Goal: Task Accomplishment & Management: Manage account settings

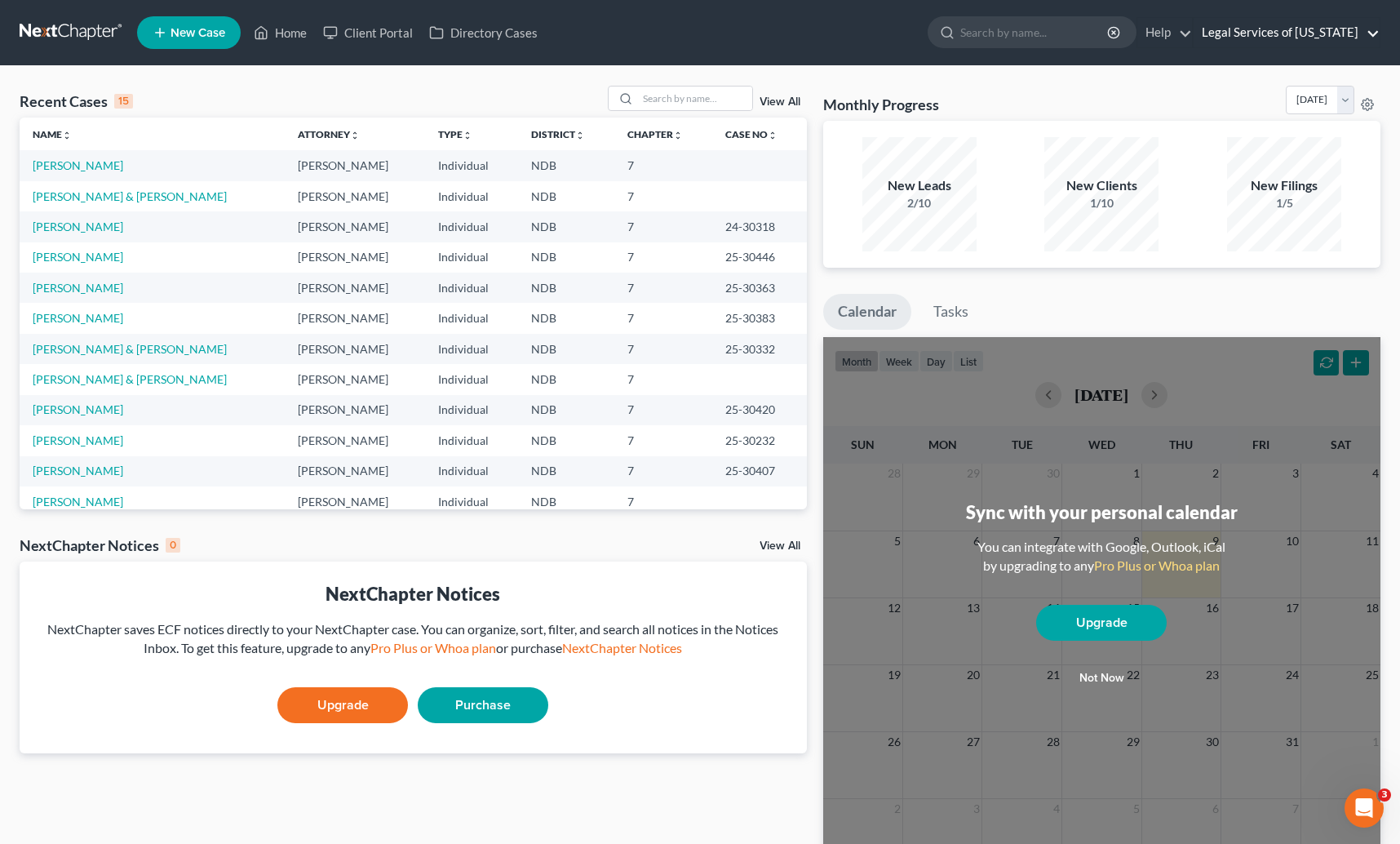
click at [1317, 35] on link "Legal Services of [US_STATE]" at bounding box center [1287, 32] width 186 height 29
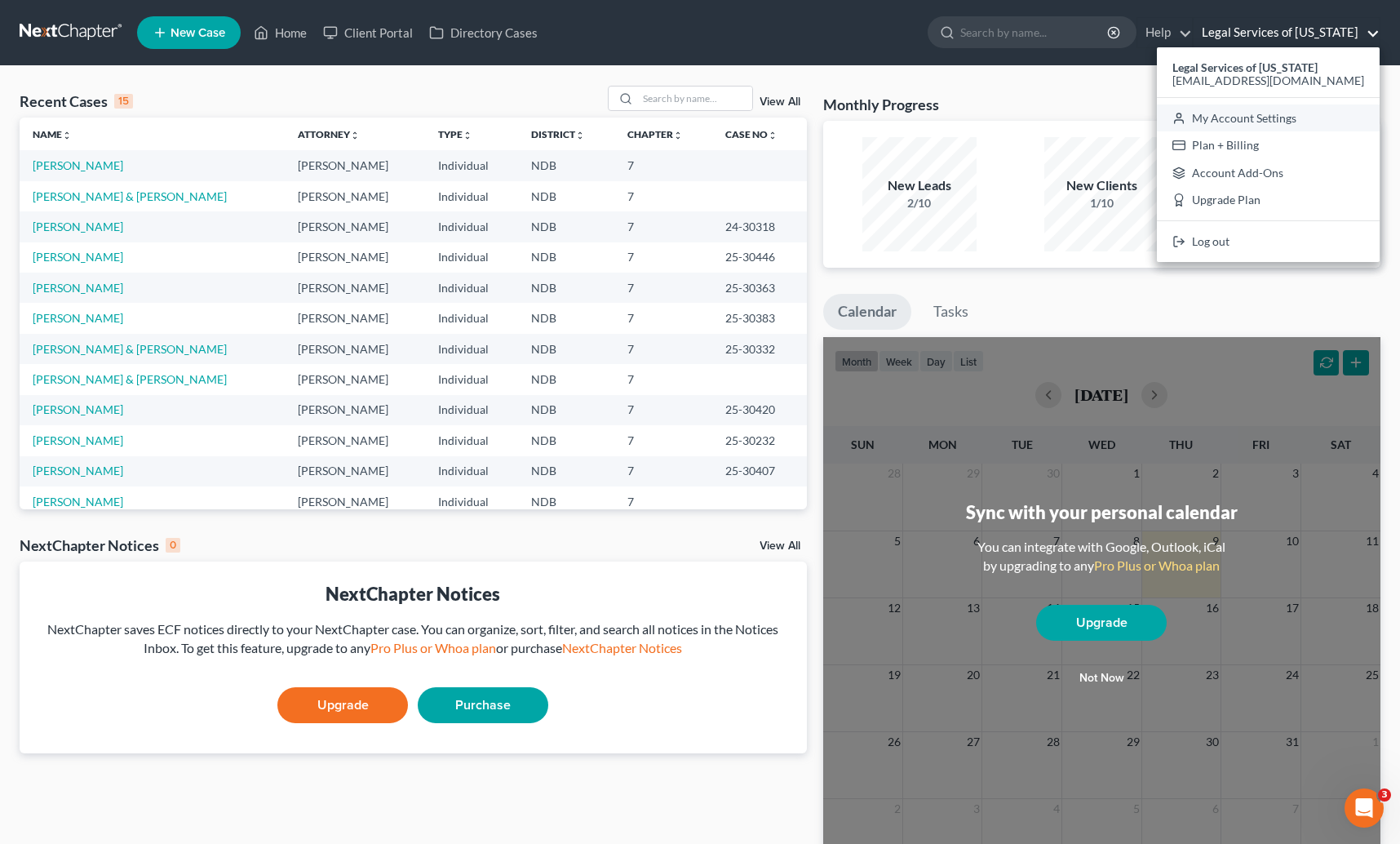
click at [1267, 121] on link "My Account Settings" at bounding box center [1268, 118] width 223 height 27
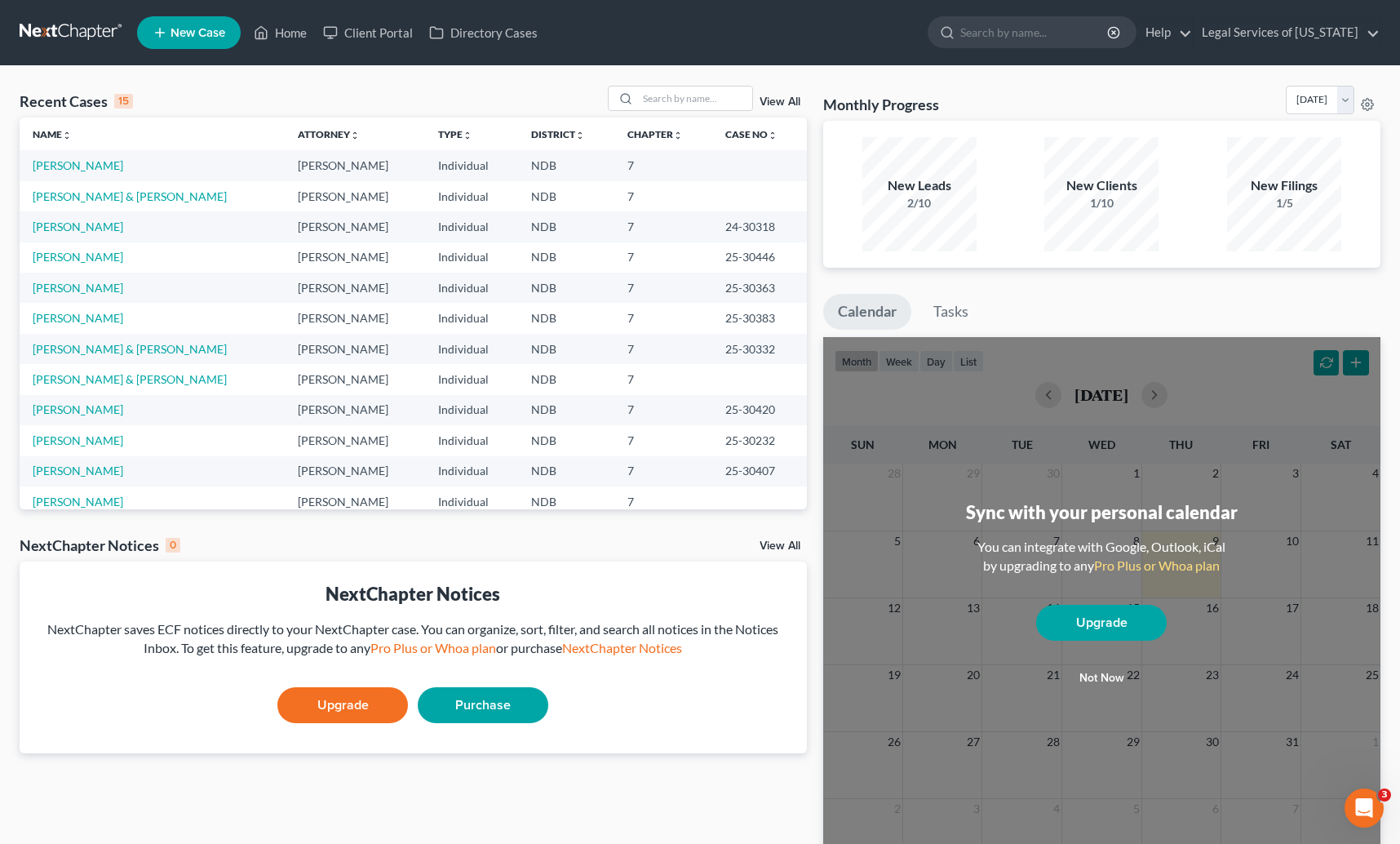
select select "23"
select select "29"
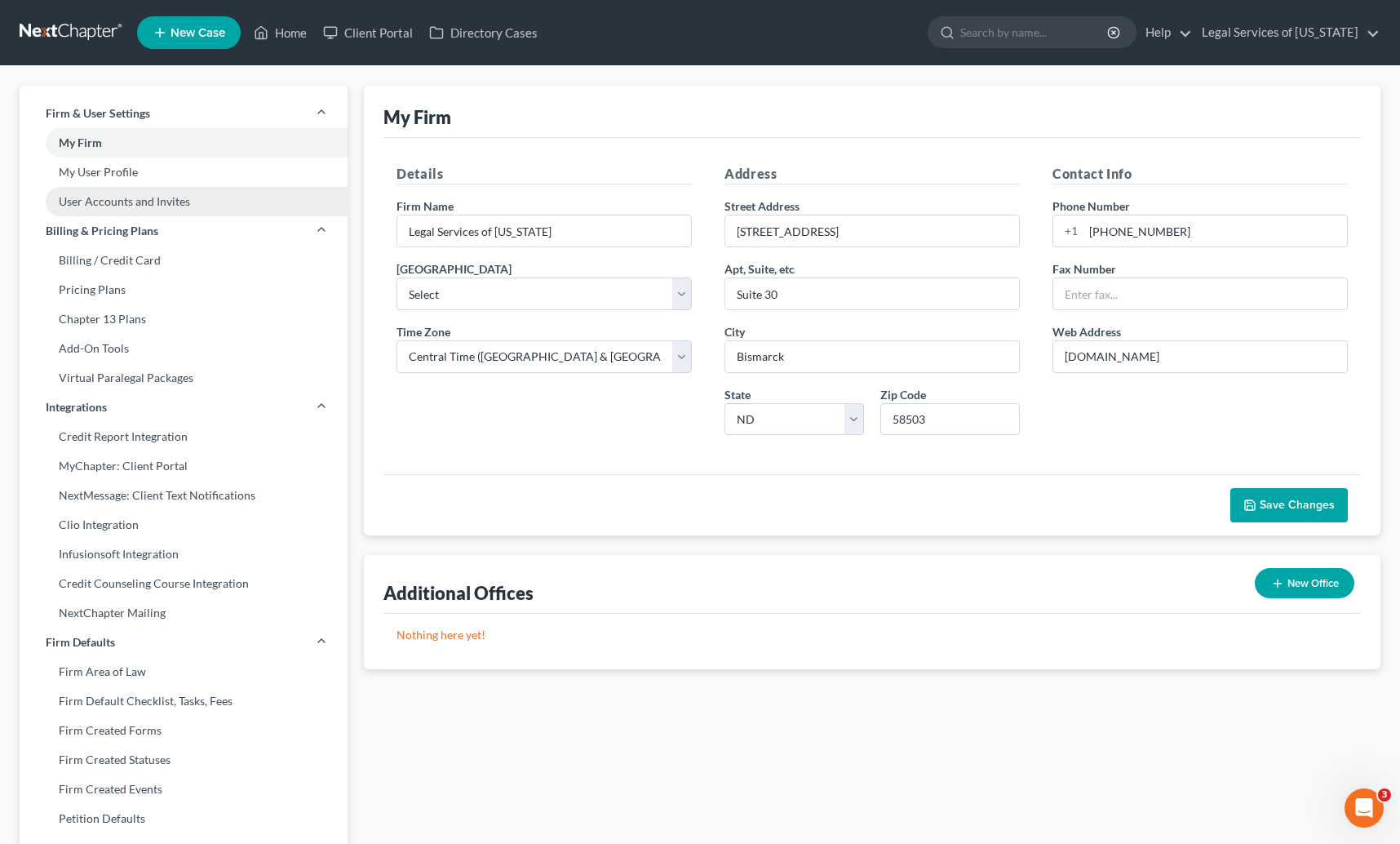
click at [98, 204] on link "User Accounts and Invites" at bounding box center [184, 202] width 328 height 29
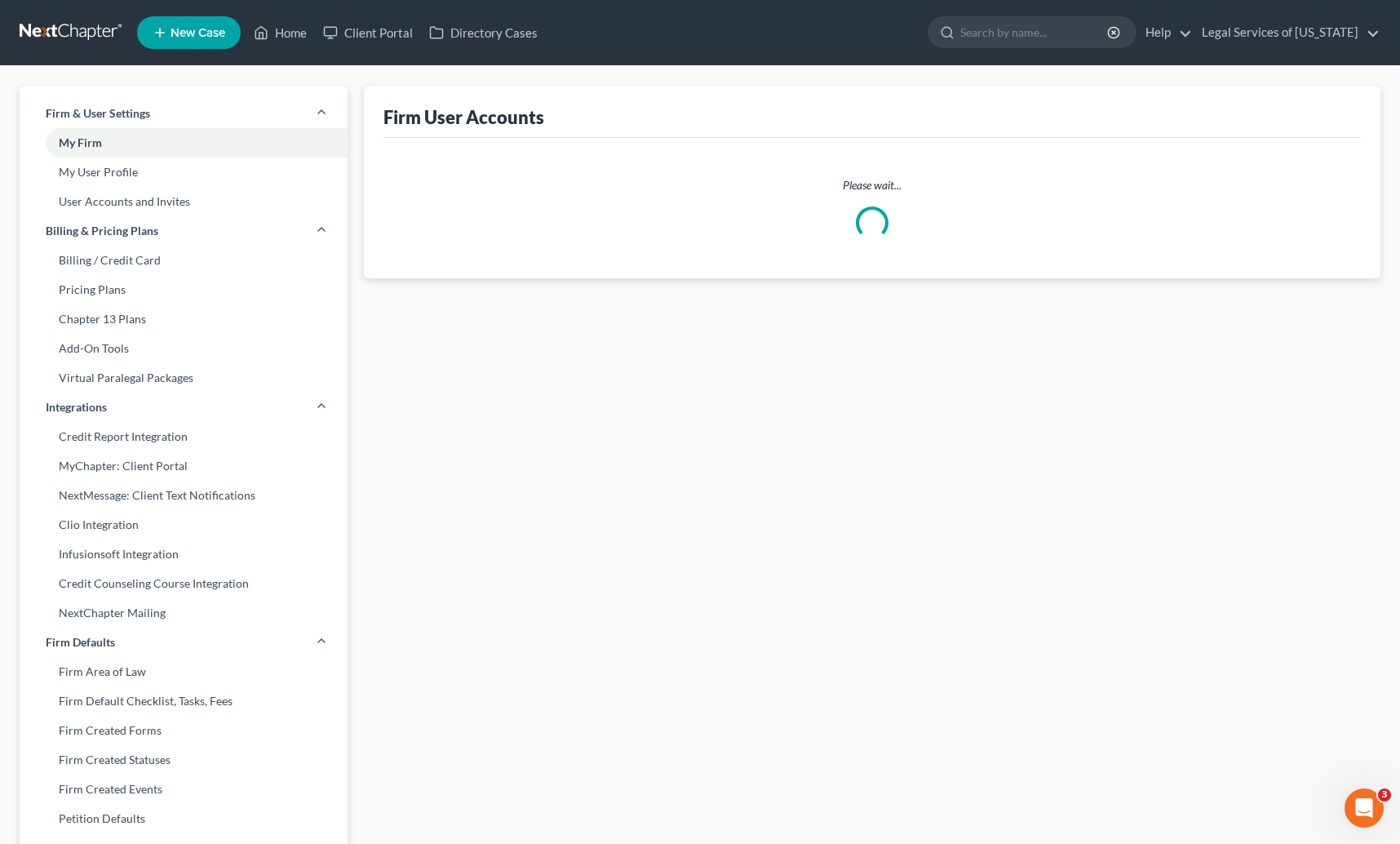
select select "0"
select select "1"
select select "0"
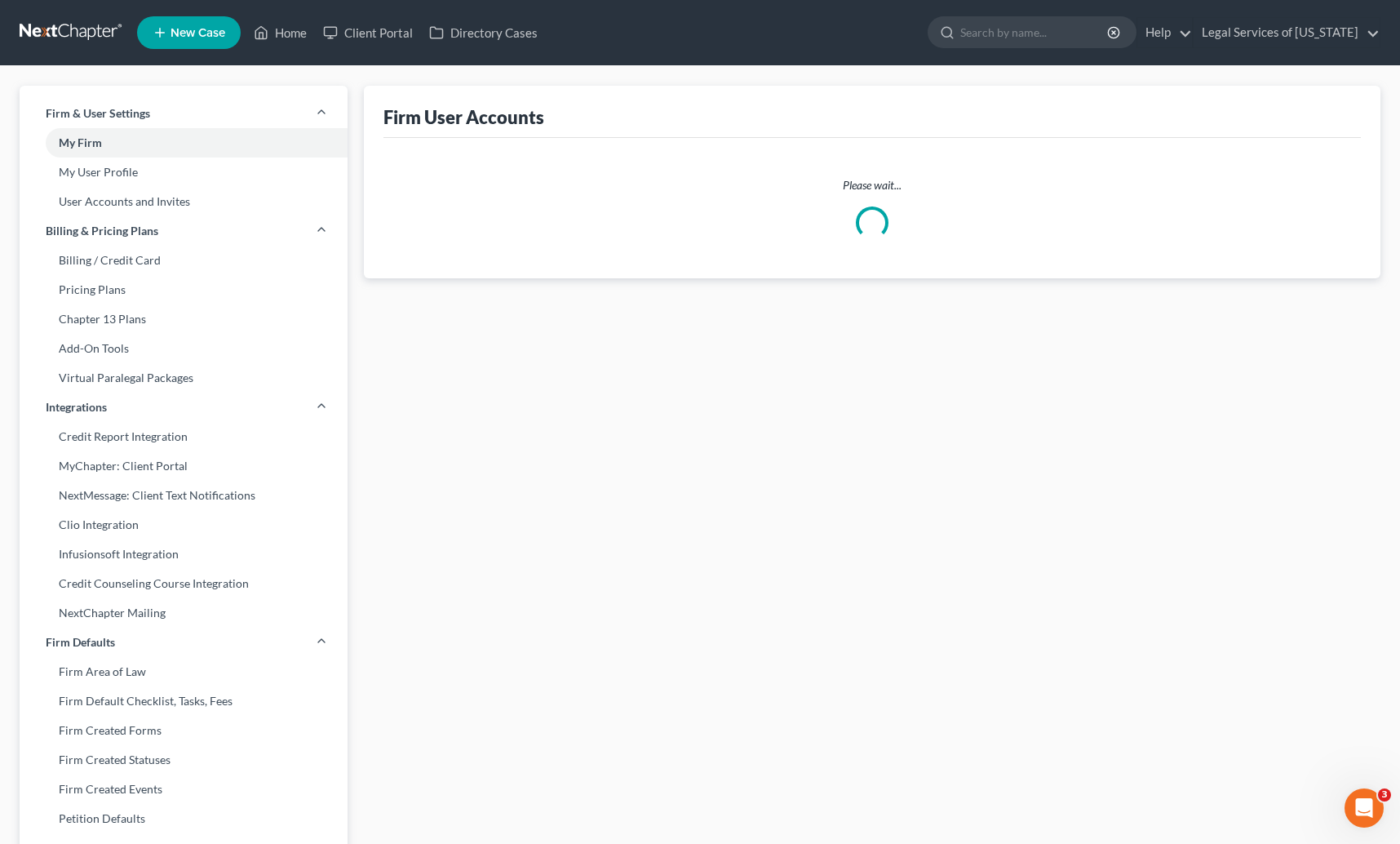
select select "1"
select select "2"
select select "0"
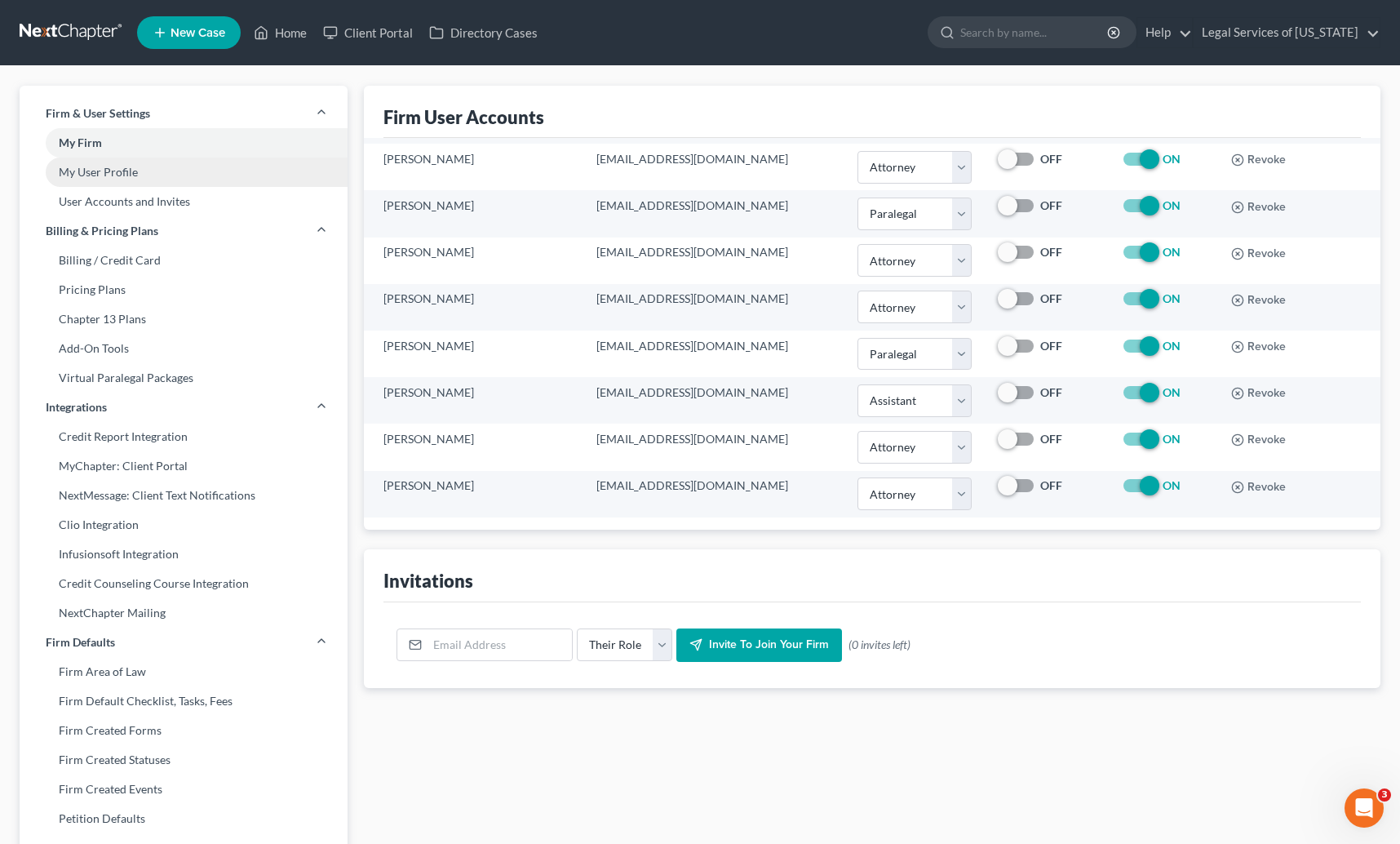
click at [135, 175] on link "My User Profile" at bounding box center [184, 172] width 328 height 29
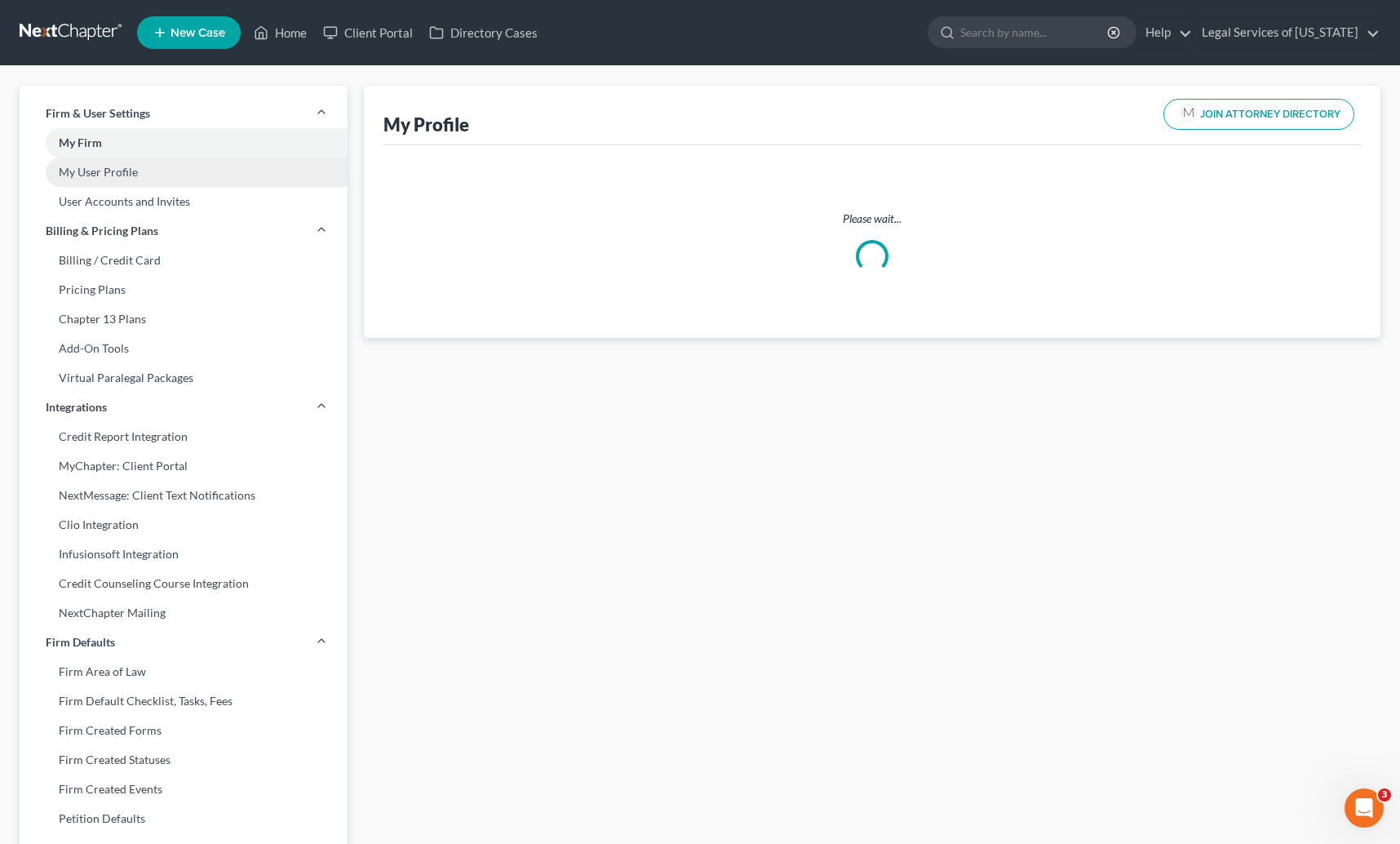
select select "29"
select select "60"
select select "attorney"
select select "0"
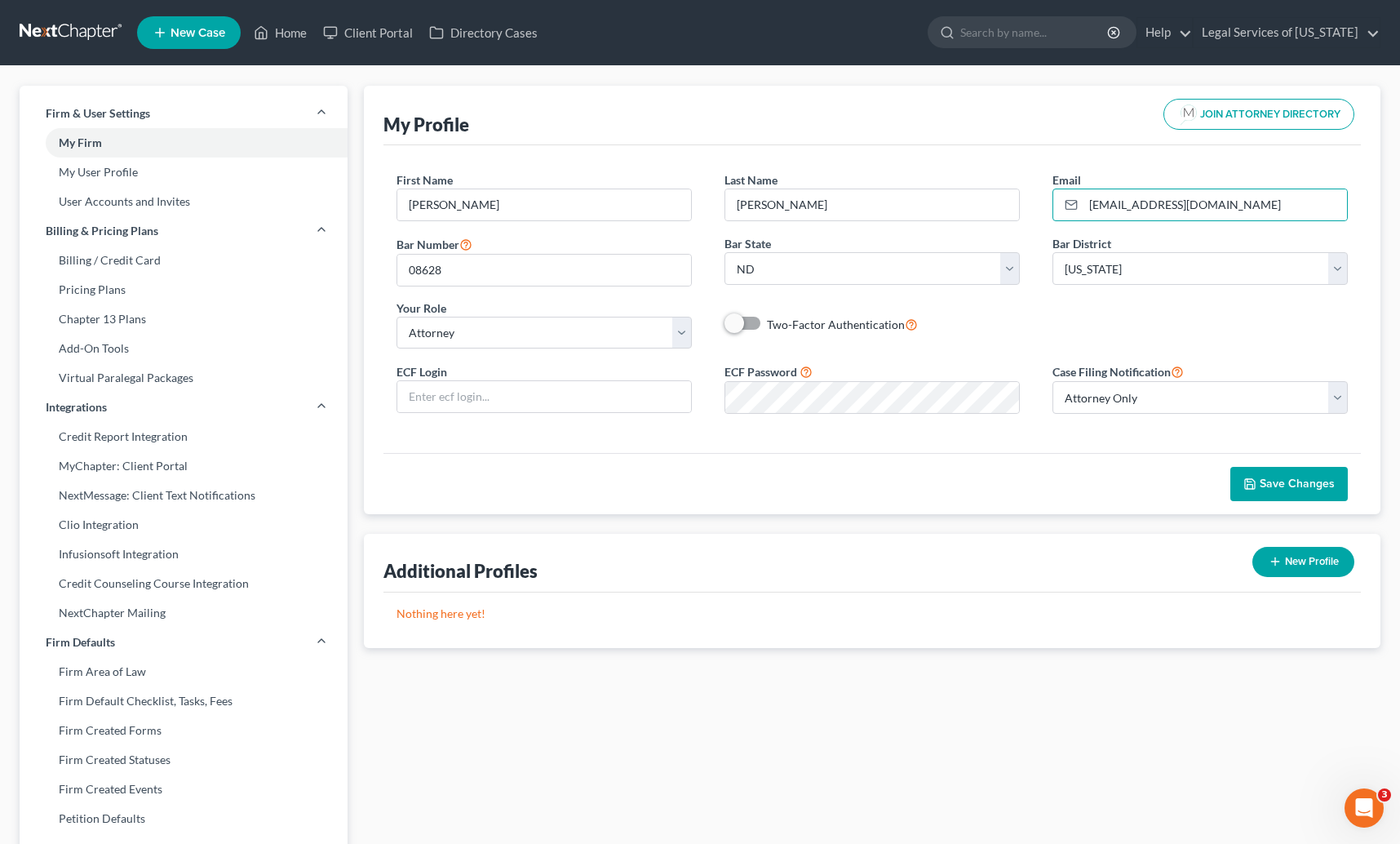
click at [1049, 95] on div "My Profile JOIN ATTORNEY DIRECTORY" at bounding box center [873, 115] width 978 height 60
click at [1379, 33] on link "Legal Services of [US_STATE]" at bounding box center [1287, 32] width 186 height 29
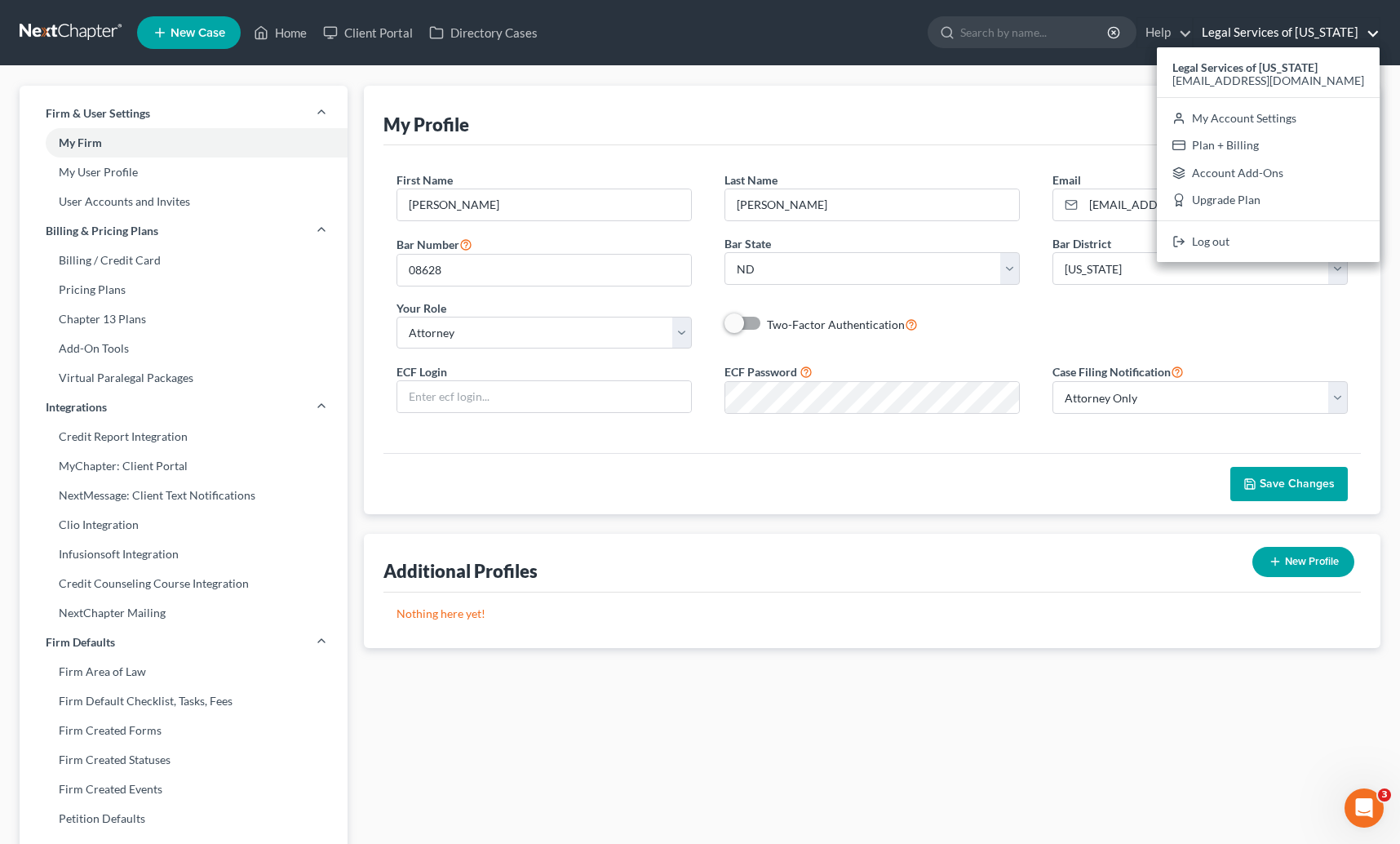
click at [1379, 33] on link "Legal Services of [US_STATE]" at bounding box center [1287, 32] width 186 height 29
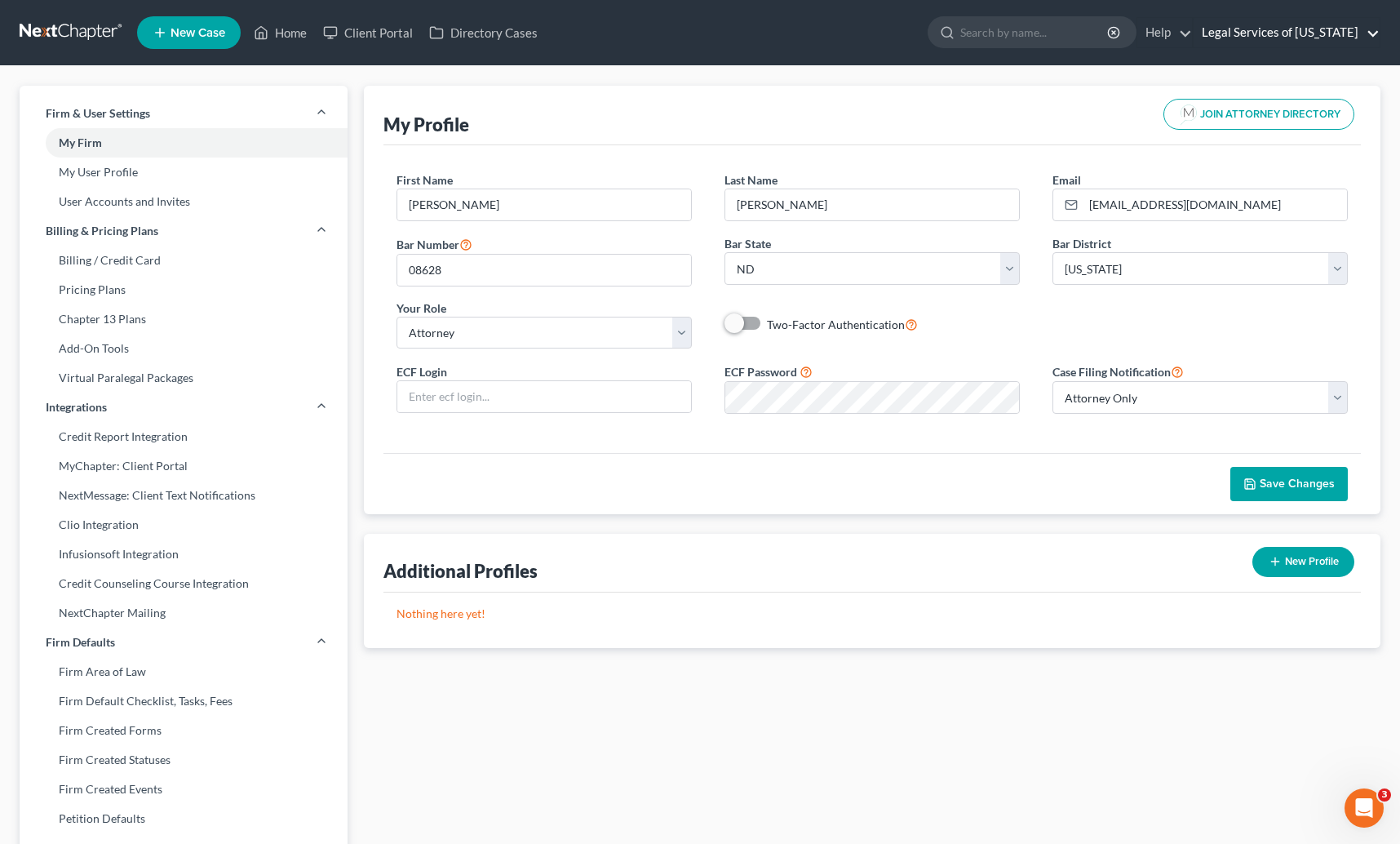
click at [1373, 27] on link "Legal Services of [US_STATE]" at bounding box center [1287, 32] width 186 height 29
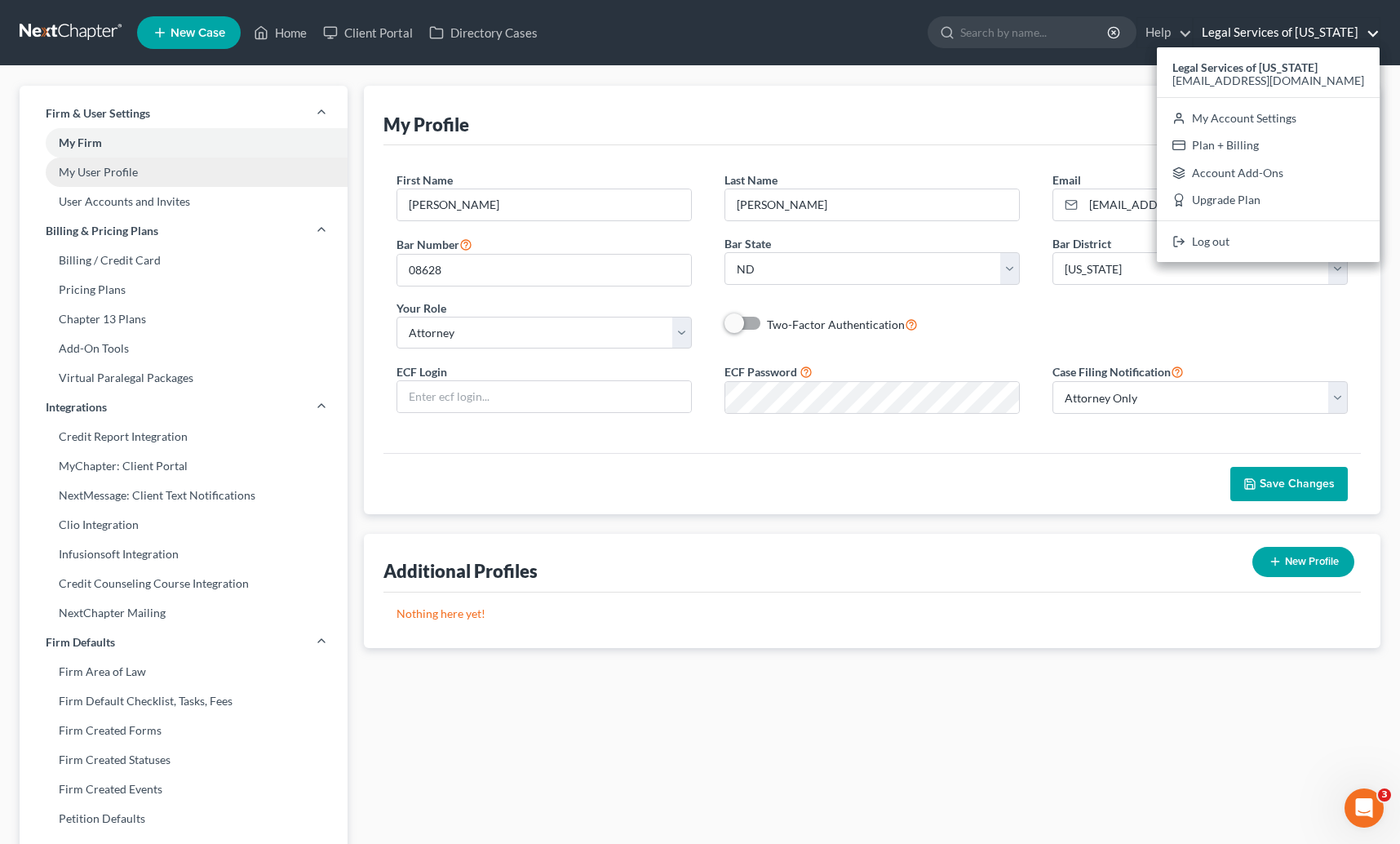
click at [91, 167] on link "My User Profile" at bounding box center [184, 172] width 328 height 29
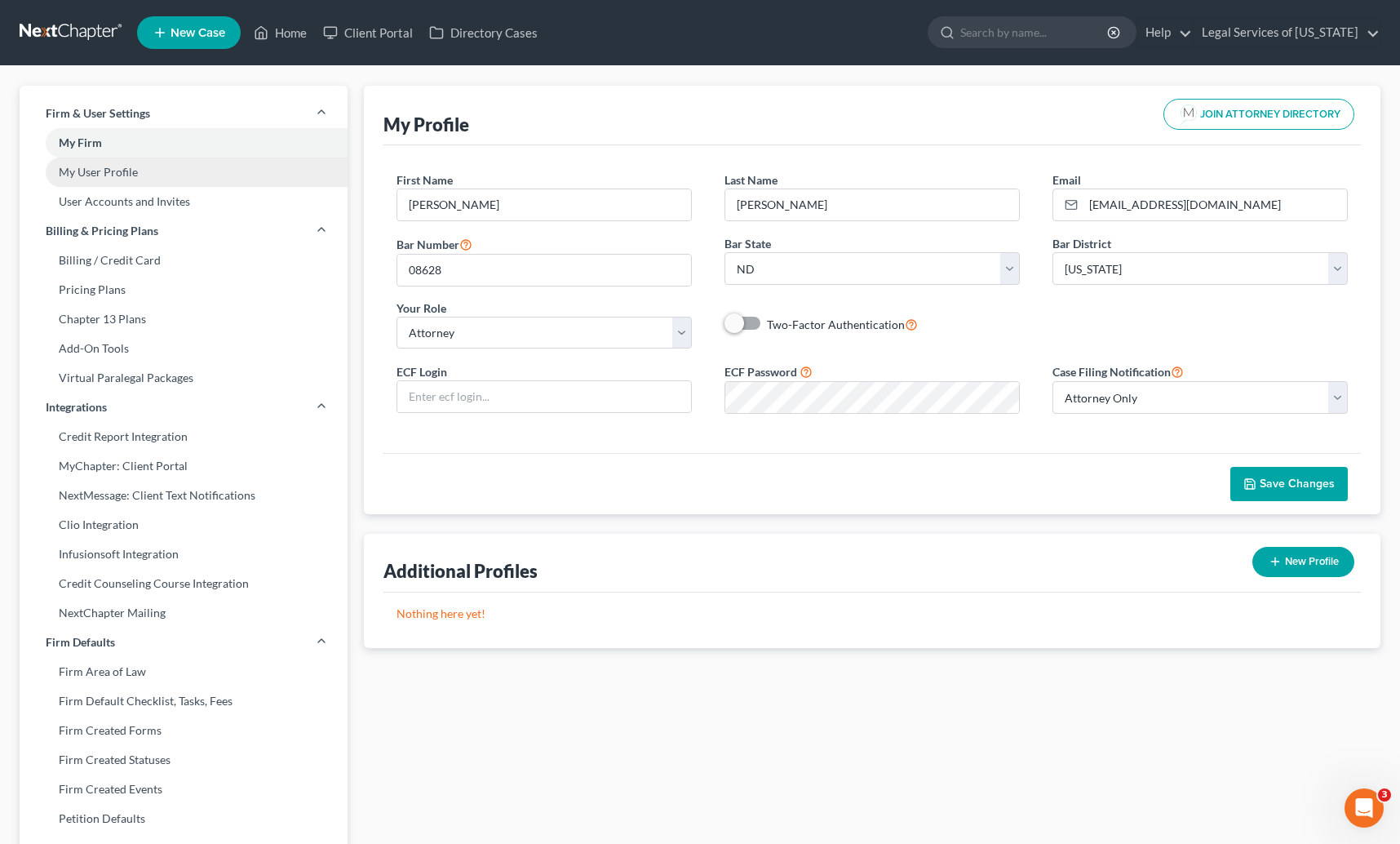
click at [91, 171] on link "My User Profile" at bounding box center [184, 172] width 328 height 29
click at [87, 174] on link "My User Profile" at bounding box center [184, 172] width 328 height 29
click at [101, 204] on link "User Accounts and Invites" at bounding box center [184, 202] width 328 height 29
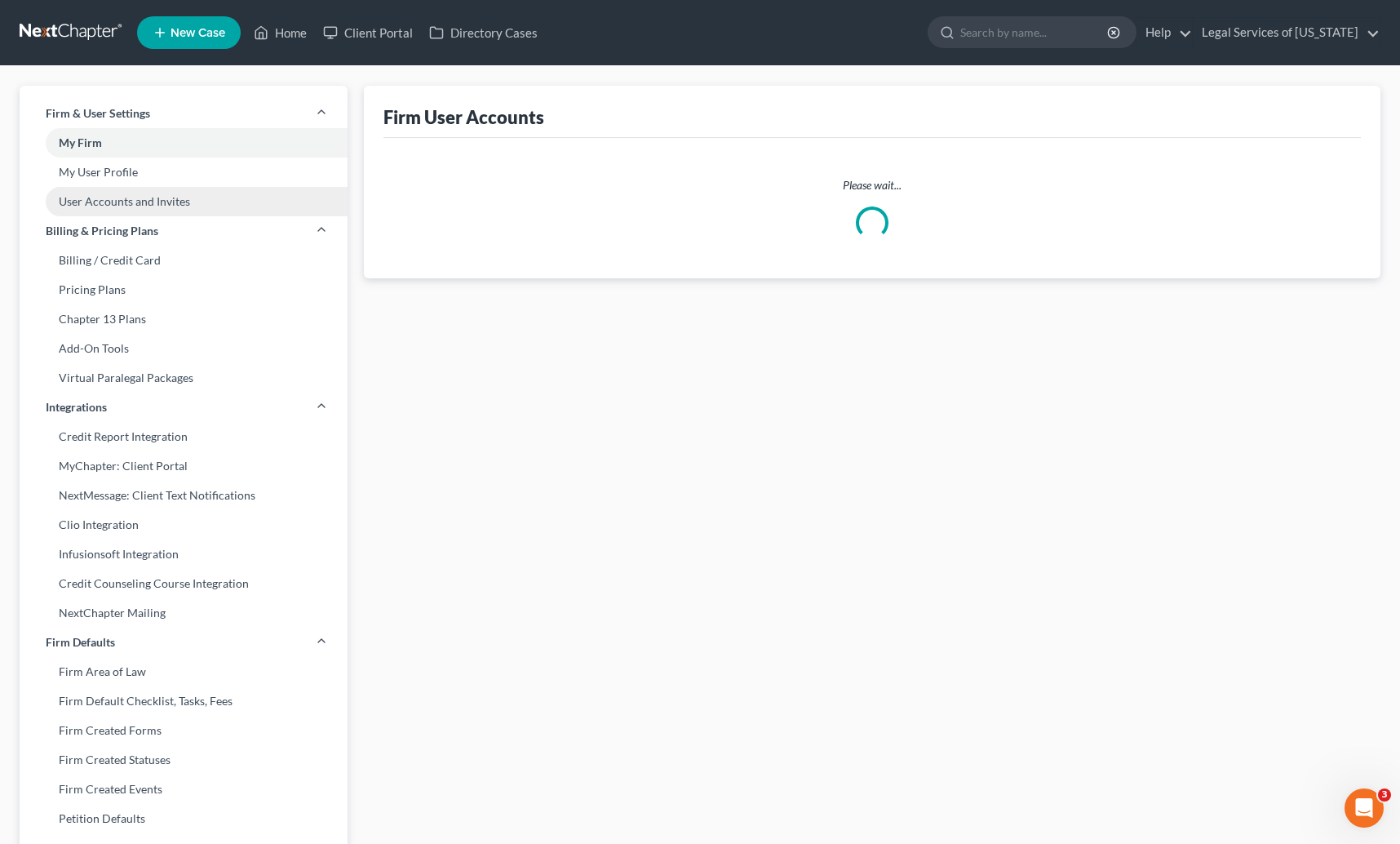
select select "0"
select select "1"
select select "0"
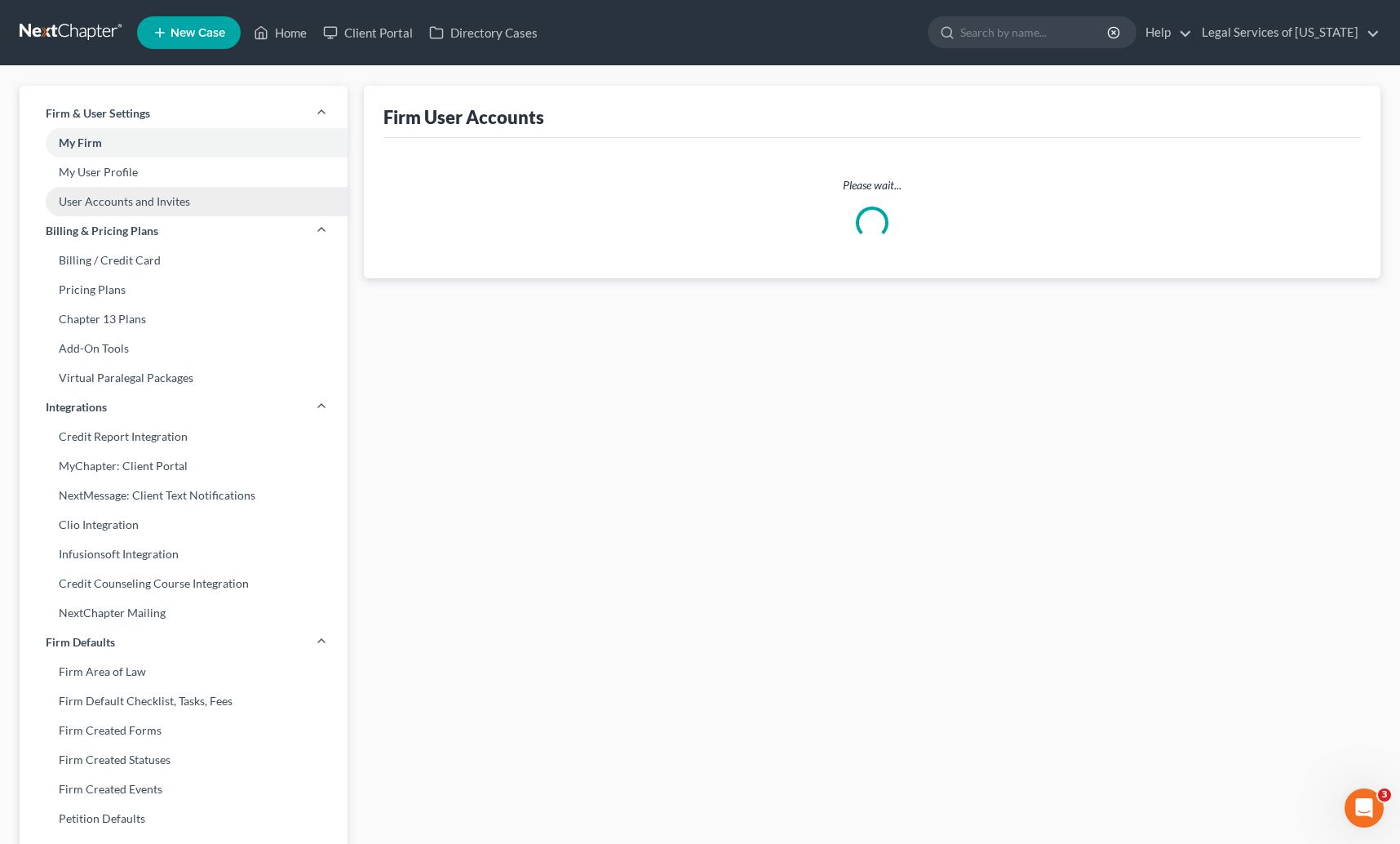
select select "1"
select select "2"
select select "0"
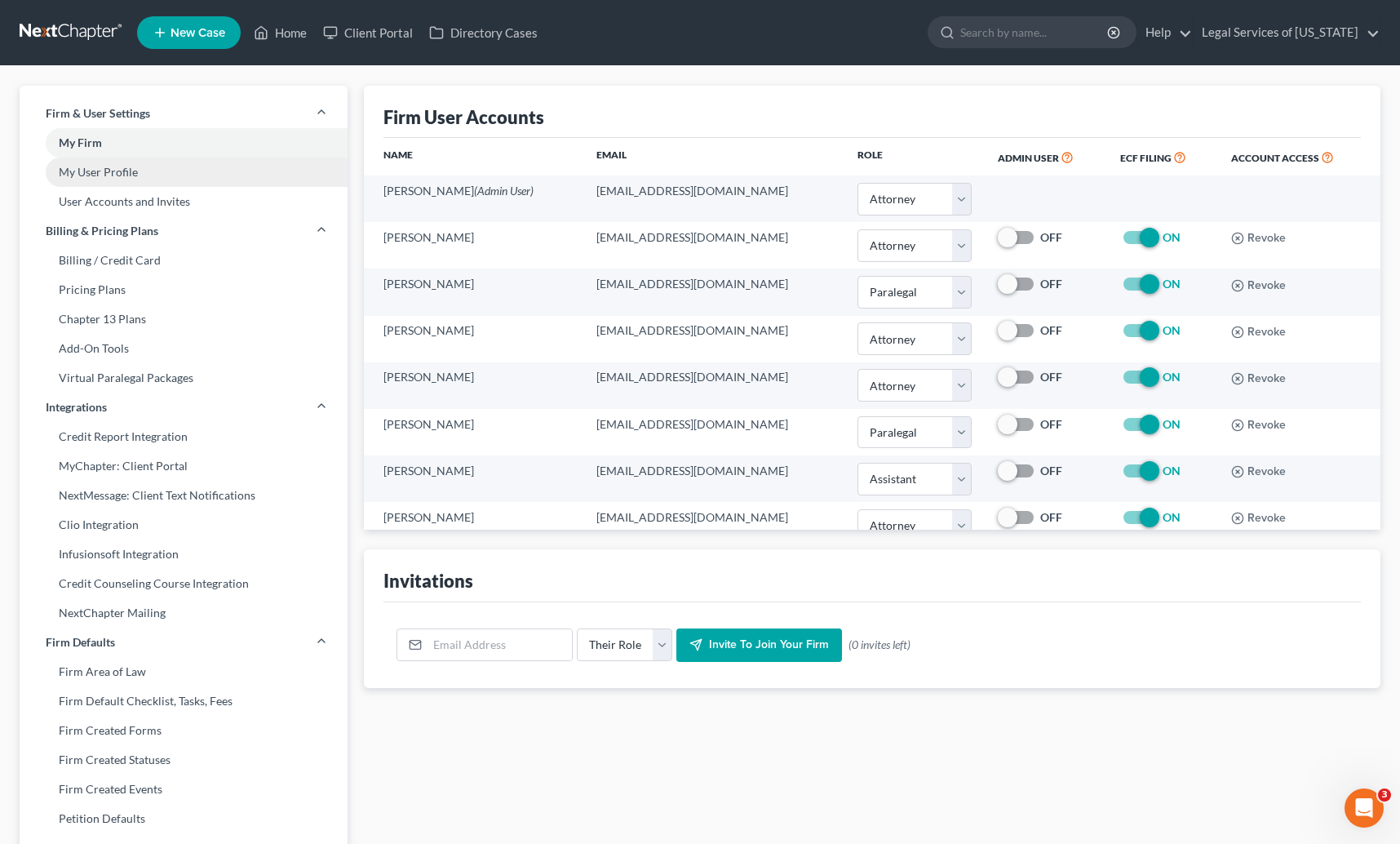
click at [83, 174] on link "My User Profile" at bounding box center [184, 172] width 328 height 29
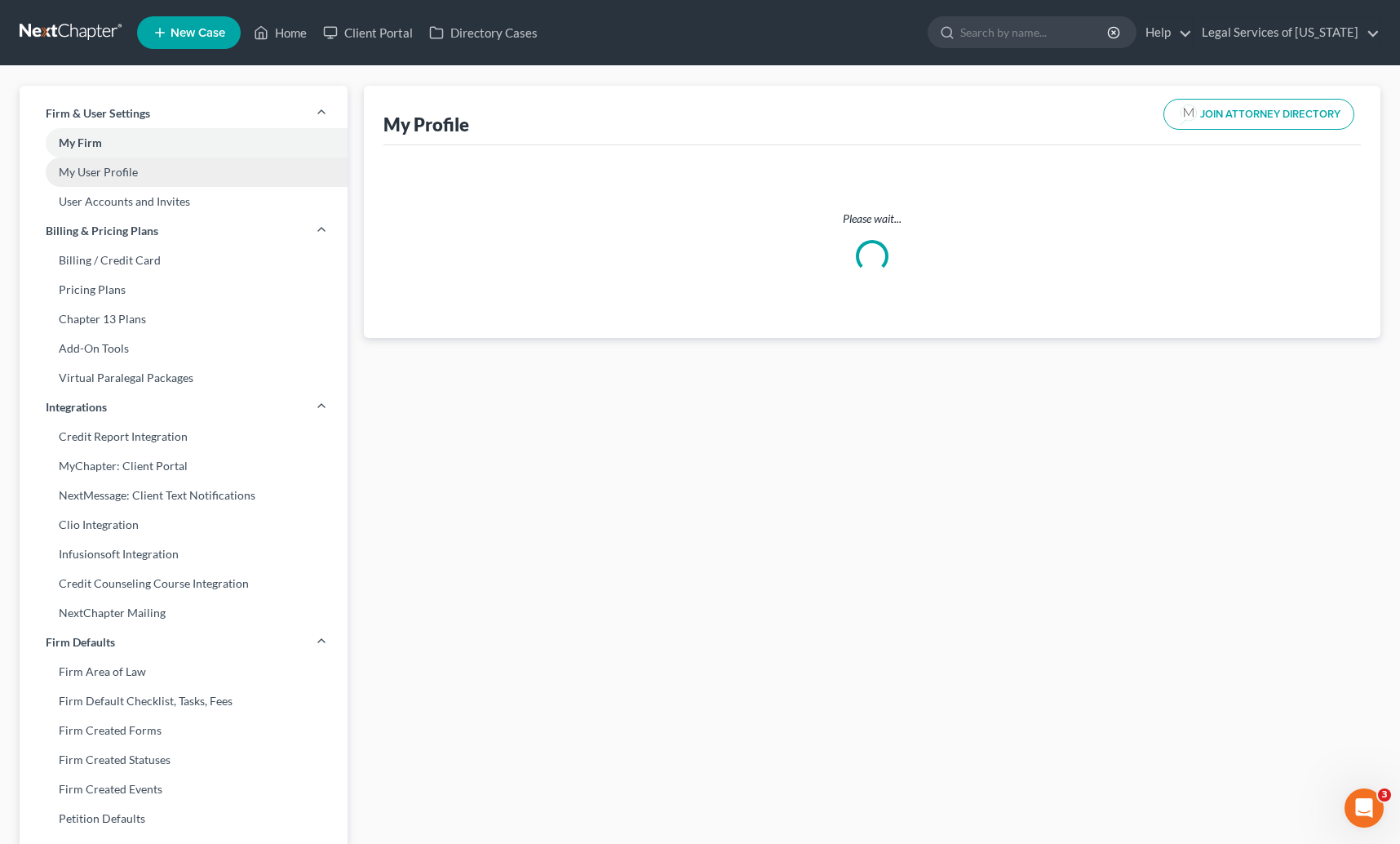
select select "29"
select select "60"
select select "attorney"
select select "0"
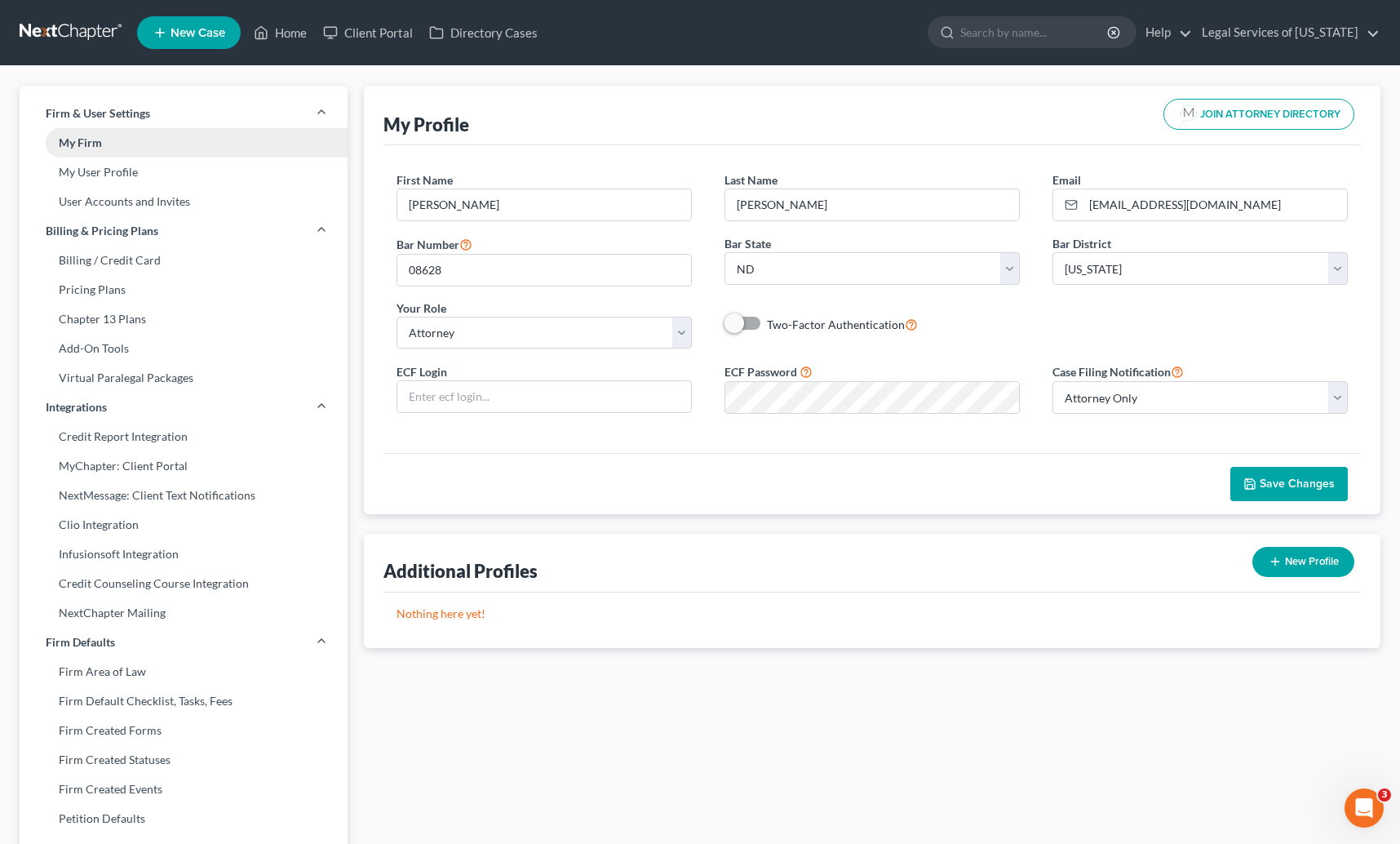
click at [91, 145] on link "My Firm" at bounding box center [184, 143] width 328 height 29
select select "60"
select select "23"
select select "29"
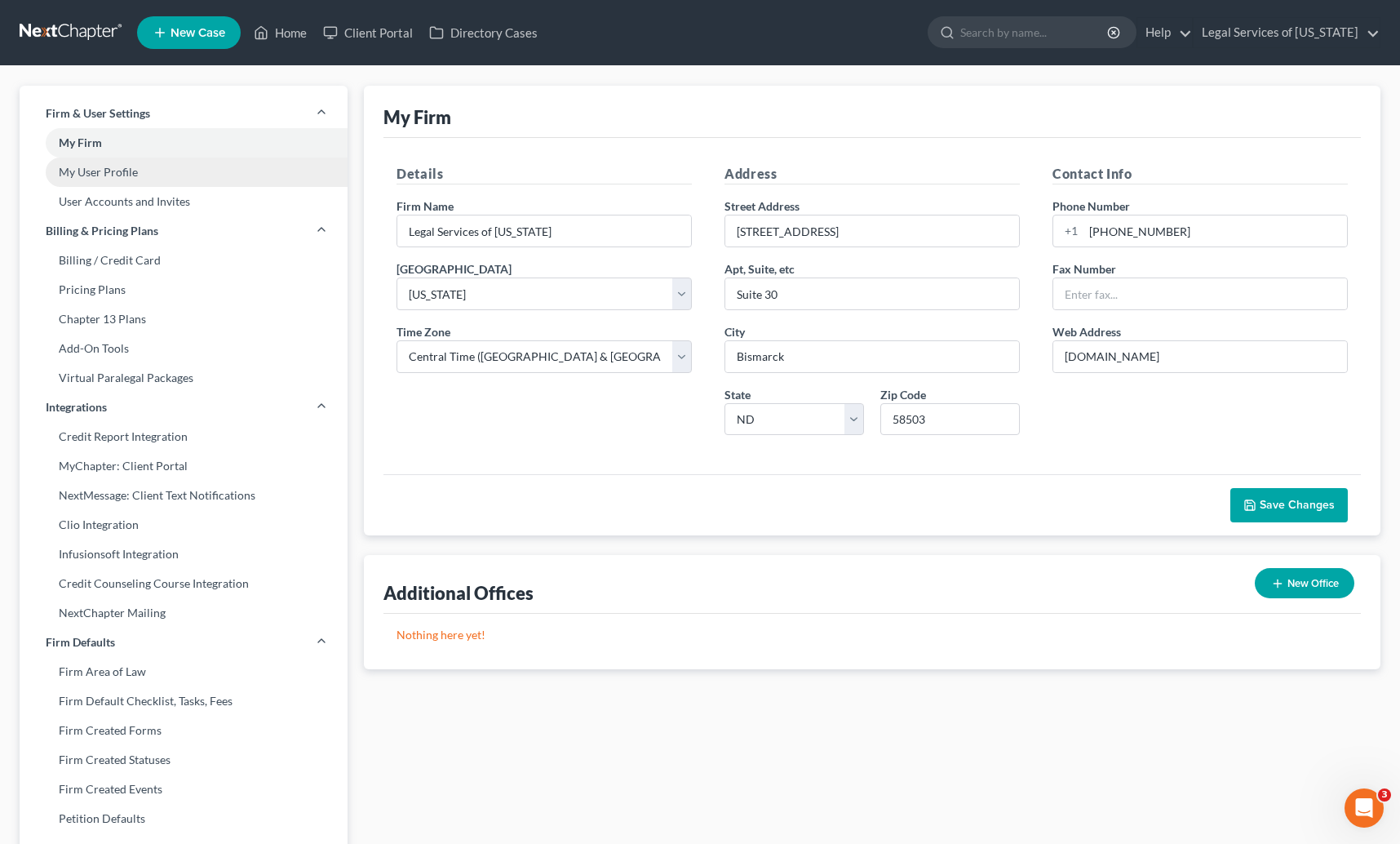
click at [93, 174] on link "My User Profile" at bounding box center [184, 172] width 328 height 29
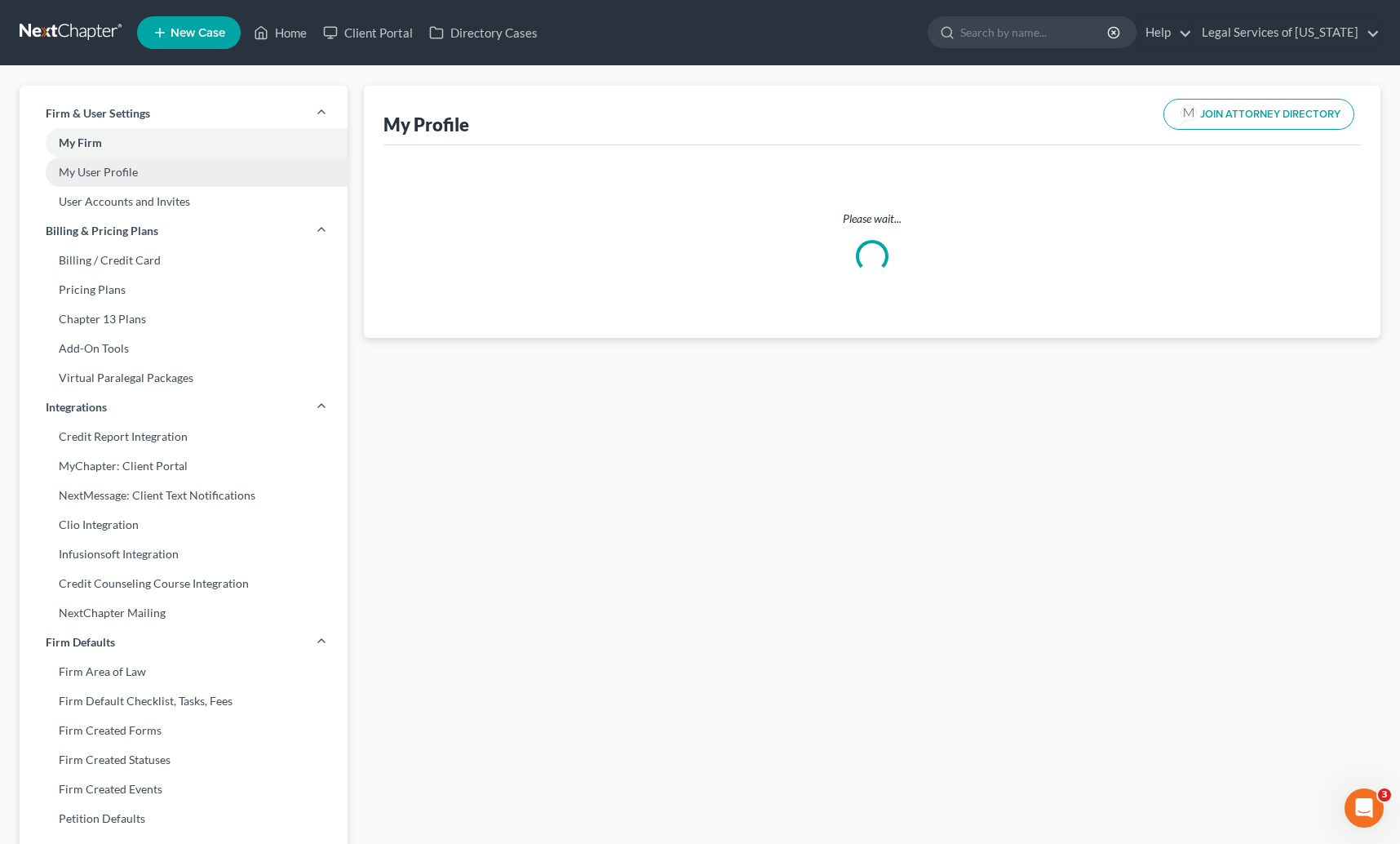
select select "29"
select select "60"
select select "attorney"
select select "0"
